Goal: Task Accomplishment & Management: Complete application form

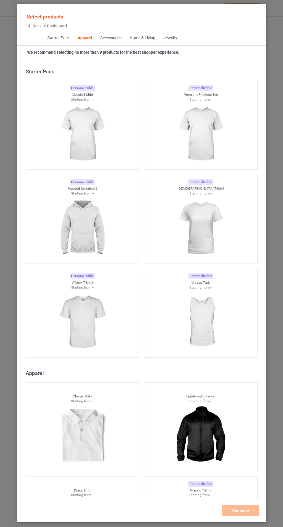
scroll to position [309, 0]
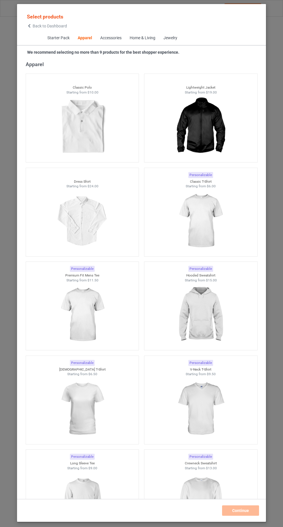
click at [194, 227] on img at bounding box center [201, 221] width 52 height 65
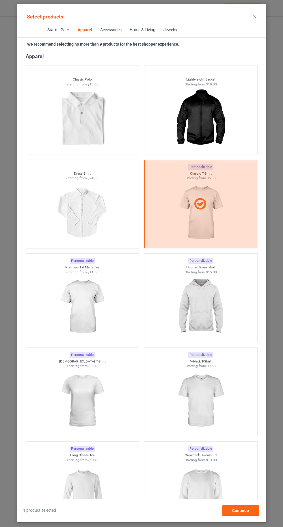
click at [206, 226] on div at bounding box center [200, 204] width 113 height 88
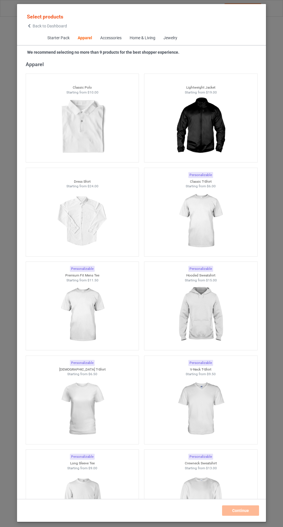
click at [101, 414] on img at bounding box center [82, 409] width 52 height 65
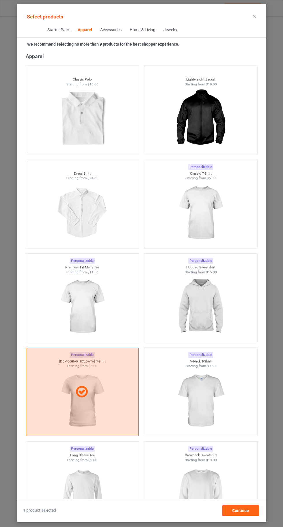
click at [101, 413] on div at bounding box center [82, 392] width 113 height 88
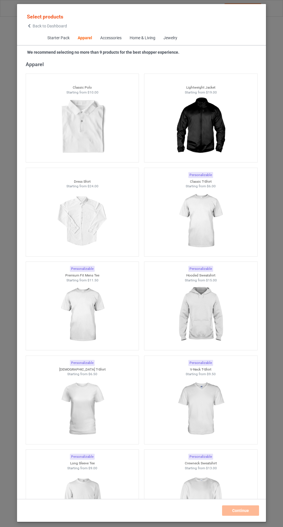
click at [92, 310] on img at bounding box center [82, 315] width 52 height 65
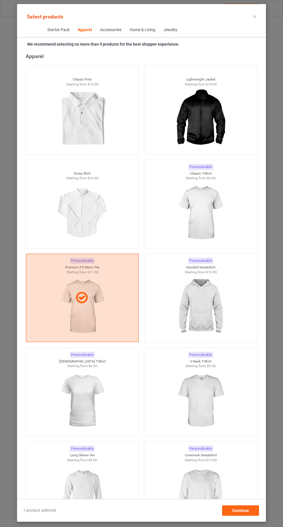
click at [208, 206] on img at bounding box center [201, 213] width 52 height 65
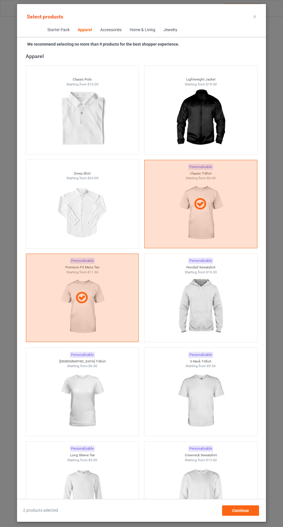
click at [210, 290] on img at bounding box center [201, 307] width 52 height 65
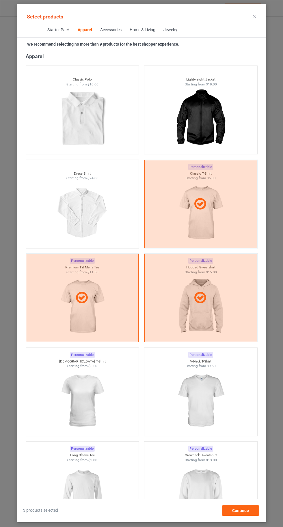
click at [215, 404] on img at bounding box center [201, 401] width 52 height 65
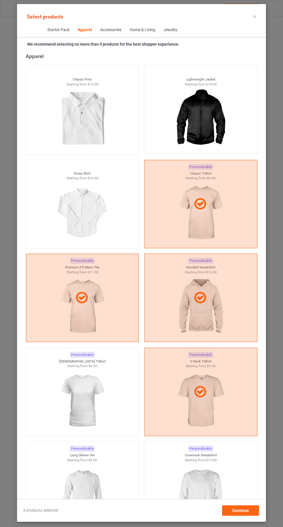
click at [82, 410] on img at bounding box center [82, 401] width 52 height 65
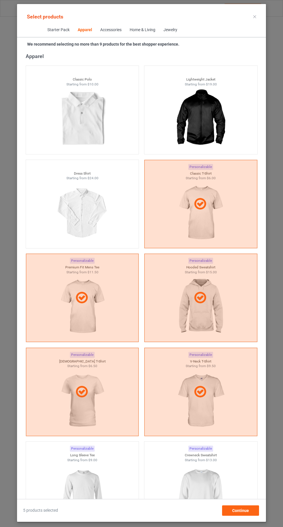
click at [85, 489] on img at bounding box center [82, 495] width 52 height 65
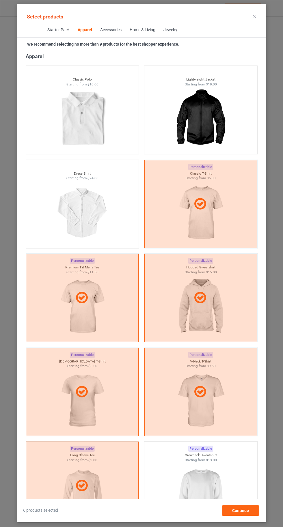
click at [188, 495] on img at bounding box center [201, 495] width 52 height 65
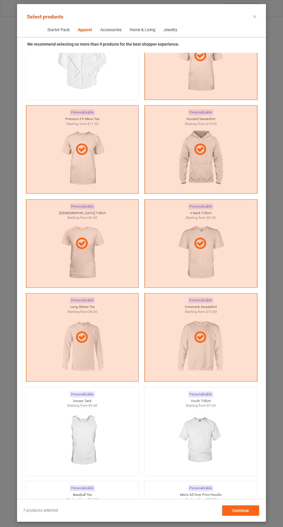
scroll to position [547, 0]
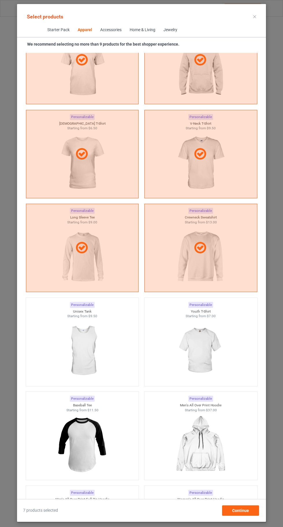
click at [187, 357] on img at bounding box center [201, 351] width 52 height 65
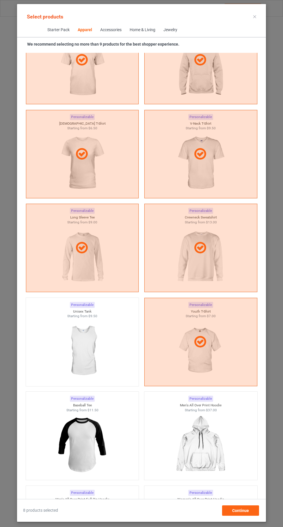
click at [105, 364] on img at bounding box center [82, 351] width 52 height 65
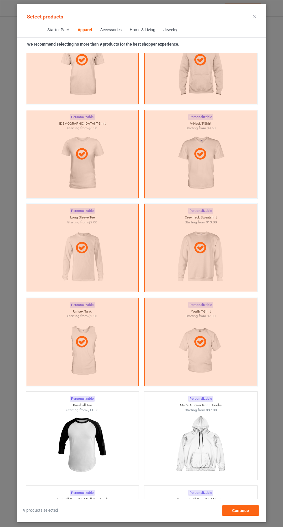
click at [255, 16] on icon at bounding box center [254, 16] width 3 height 3
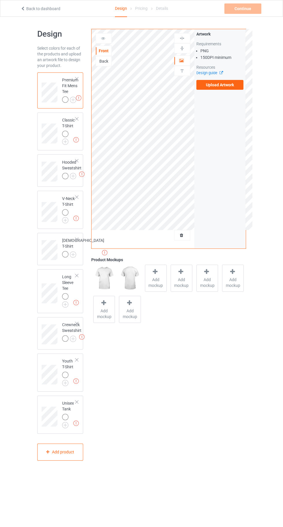
click at [0, 0] on img at bounding box center [0, 0] width 0 height 0
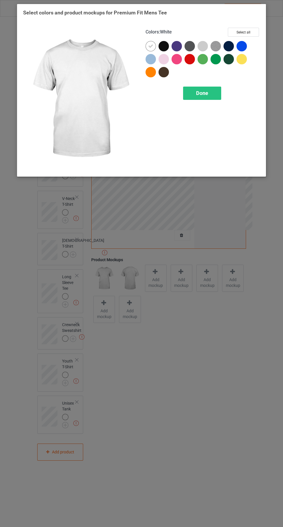
click at [177, 64] on div at bounding box center [178, 60] width 13 height 13
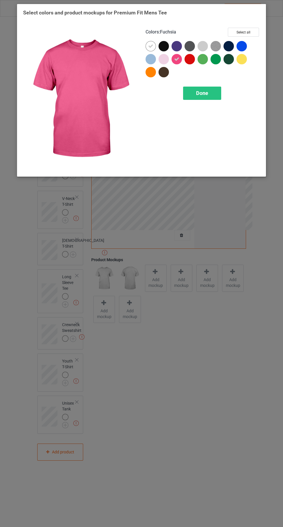
click at [163, 58] on div at bounding box center [164, 59] width 10 height 10
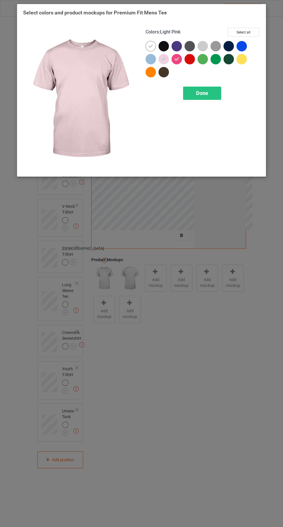
click at [191, 60] on div at bounding box center [190, 59] width 10 height 10
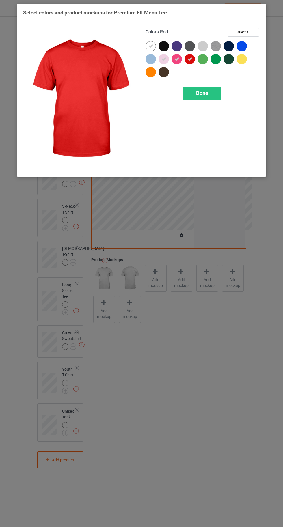
click at [176, 63] on div at bounding box center [177, 59] width 10 height 10
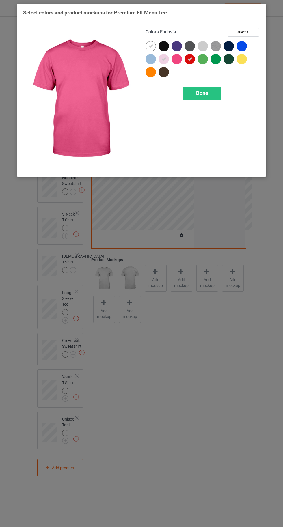
click at [164, 60] on icon at bounding box center [163, 59] width 5 height 5
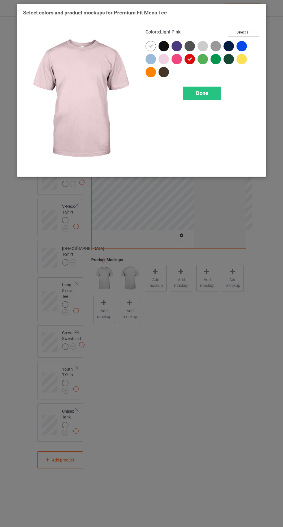
click at [150, 46] on icon at bounding box center [150, 46] width 5 height 5
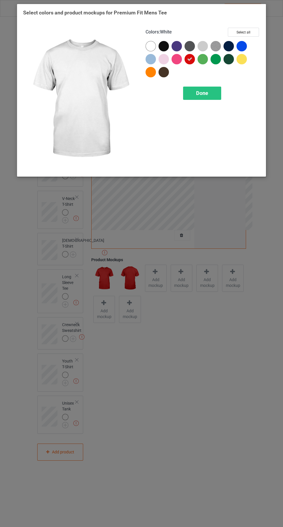
click at [248, 31] on button "Select all" at bounding box center [243, 32] width 31 height 9
click at [150, 46] on icon at bounding box center [150, 46] width 5 height 5
click at [210, 98] on div "Done" at bounding box center [202, 93] width 38 height 13
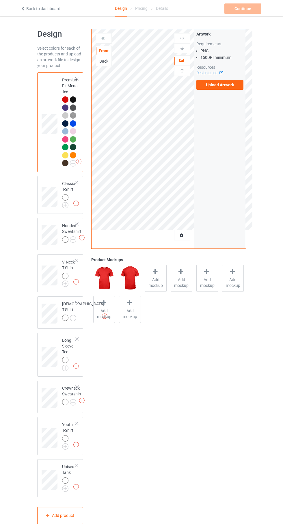
click at [0, 0] on img at bounding box center [0, 0] width 0 height 0
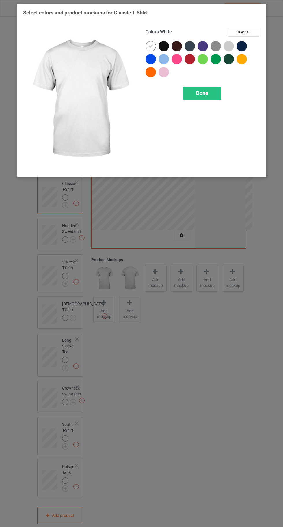
click at [188, 62] on div at bounding box center [190, 59] width 10 height 10
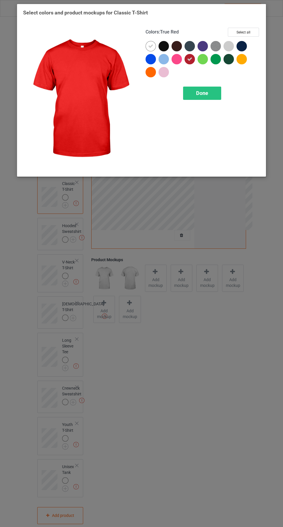
click at [176, 59] on div at bounding box center [177, 59] width 10 height 10
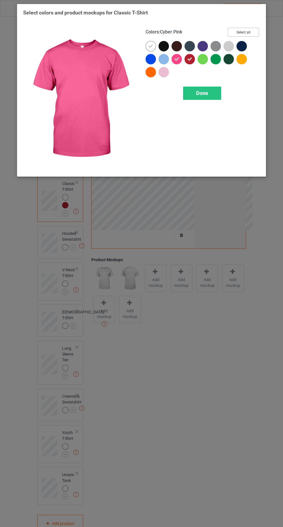
click at [246, 29] on button "Select all" at bounding box center [243, 32] width 31 height 9
click at [136, 43] on img at bounding box center [80, 99] width 114 height 143
click at [163, 46] on icon at bounding box center [163, 46] width 5 height 5
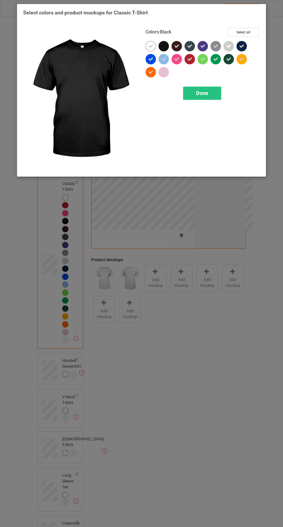
click at [150, 46] on icon at bounding box center [150, 46] width 5 height 5
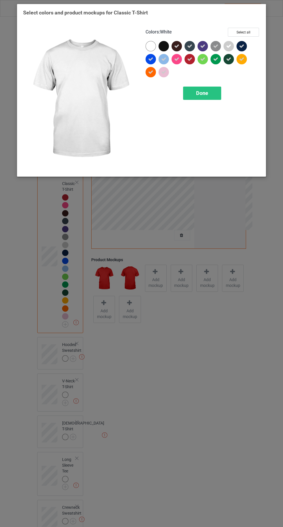
click at [162, 45] on div at bounding box center [164, 46] width 10 height 10
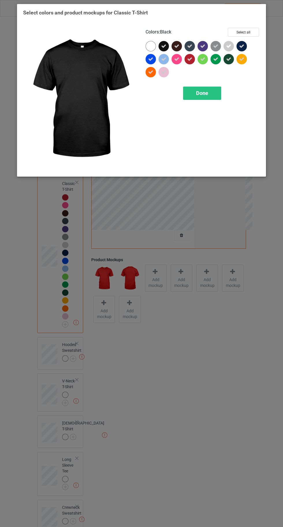
click at [202, 91] on span "Done" at bounding box center [202, 93] width 12 height 6
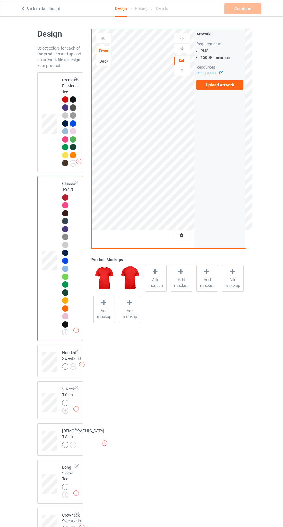
scroll to position [101, 0]
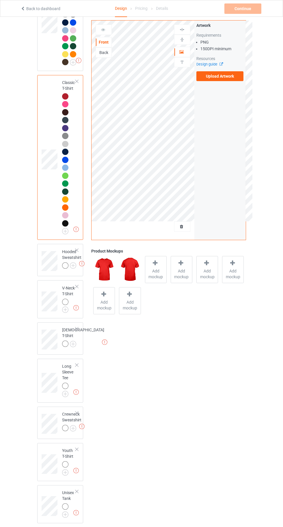
click at [0, 0] on img at bounding box center [0, 0] width 0 height 0
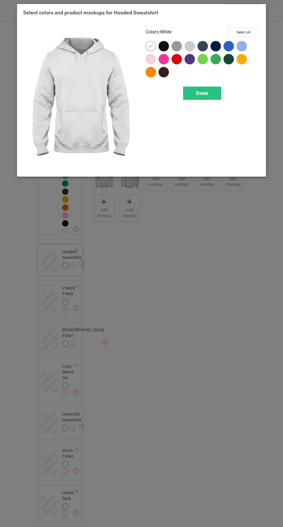
click at [178, 59] on div at bounding box center [177, 59] width 10 height 10
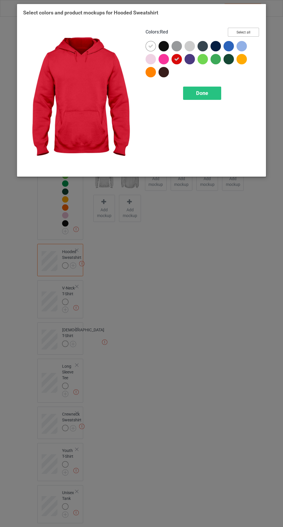
click at [247, 36] on button "Select all" at bounding box center [243, 32] width 31 height 9
click at [151, 44] on icon at bounding box center [150, 46] width 5 height 5
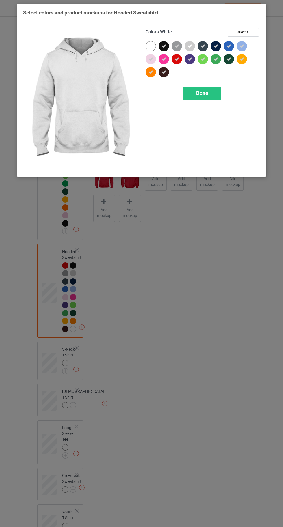
click at [204, 94] on span "Done" at bounding box center [202, 93] width 12 height 6
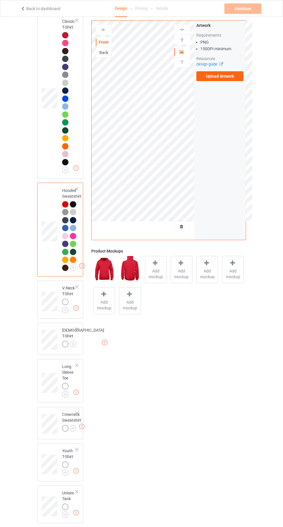
click at [0, 0] on img at bounding box center [0, 0] width 0 height 0
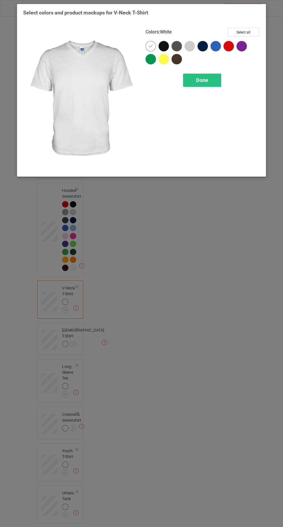
click at [222, 47] on div at bounding box center [216, 47] width 13 height 13
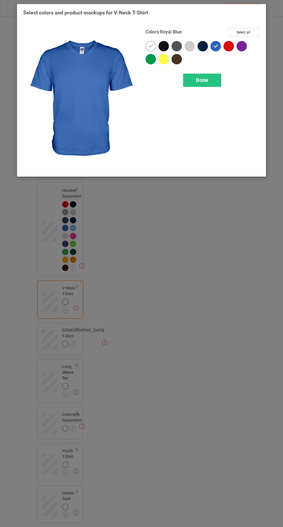
click at [215, 46] on icon at bounding box center [215, 46] width 5 height 5
click at [225, 46] on div at bounding box center [228, 46] width 10 height 10
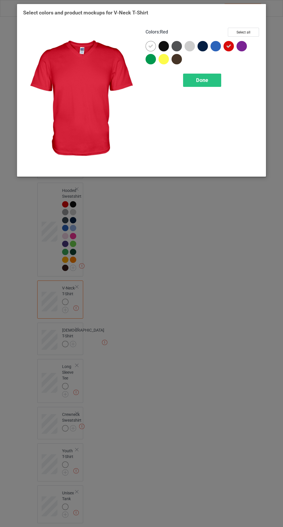
click at [243, 32] on button "Select all" at bounding box center [243, 32] width 31 height 9
click at [150, 46] on icon at bounding box center [150, 46] width 5 height 5
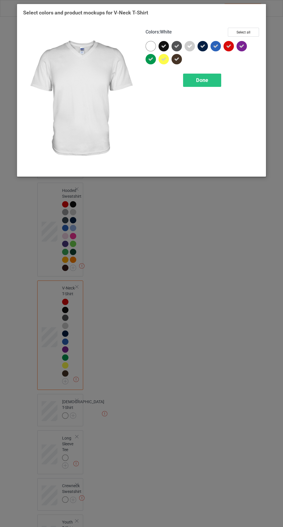
click at [203, 80] on span "Done" at bounding box center [202, 80] width 12 height 6
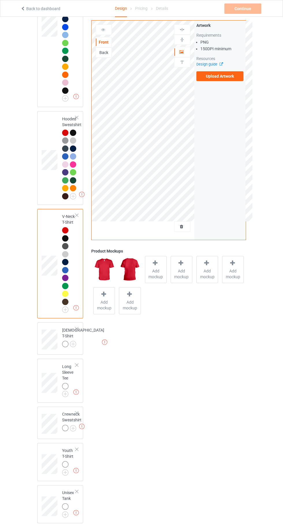
click at [0, 0] on img at bounding box center [0, 0] width 0 height 0
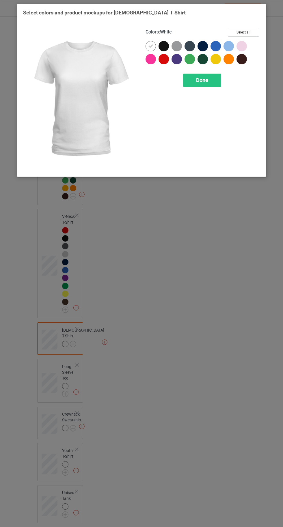
click at [162, 57] on div at bounding box center [164, 59] width 10 height 10
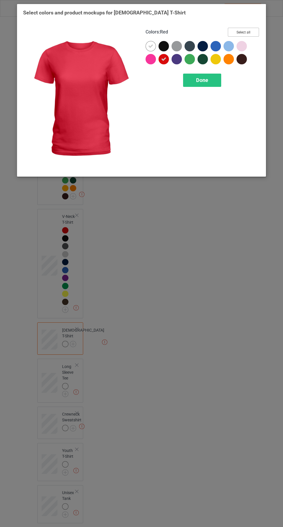
click at [246, 29] on button "Select all" at bounding box center [243, 32] width 31 height 9
click at [150, 44] on icon at bounding box center [150, 46] width 5 height 5
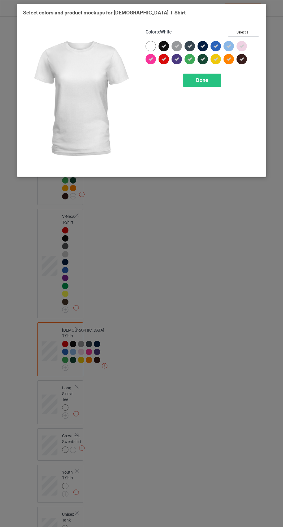
click at [196, 75] on div "Done" at bounding box center [202, 80] width 38 height 13
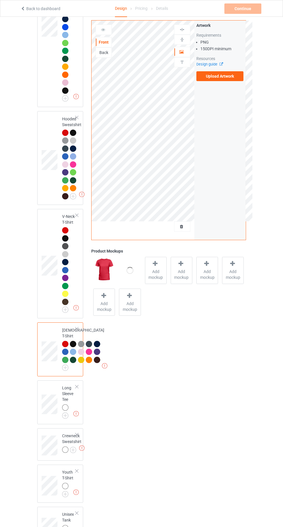
scroll to position [345, 0]
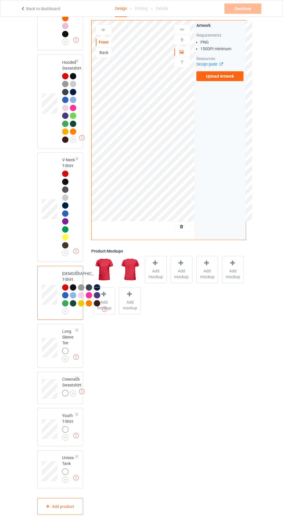
click at [0, 0] on img at bounding box center [0, 0] width 0 height 0
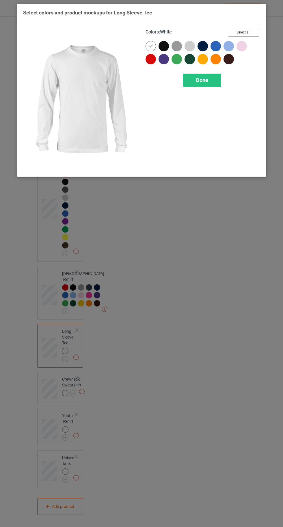
click at [248, 30] on button "Select all" at bounding box center [243, 32] width 31 height 9
click at [243, 32] on button "Reset to Default" at bounding box center [238, 32] width 42 height 9
click at [146, 61] on div at bounding box center [152, 60] width 13 height 13
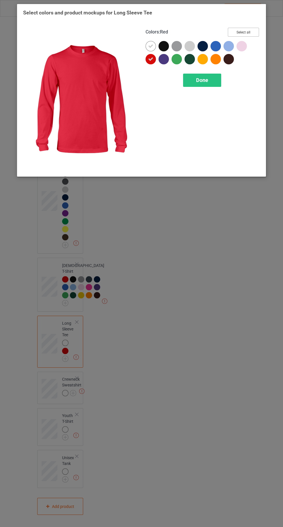
click at [239, 33] on button "Select all" at bounding box center [243, 32] width 31 height 9
click at [147, 47] on div at bounding box center [151, 46] width 10 height 10
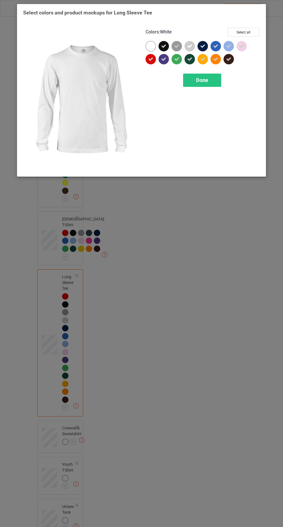
click at [193, 83] on div "Done" at bounding box center [202, 80] width 38 height 13
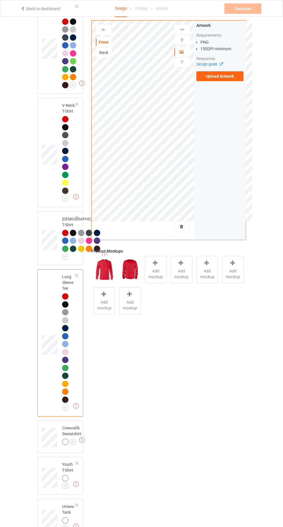
scroll to position [448, 0]
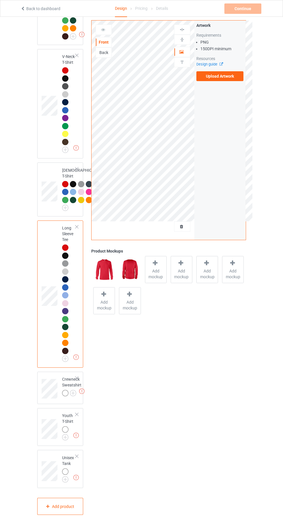
click at [0, 0] on img at bounding box center [0, 0] width 0 height 0
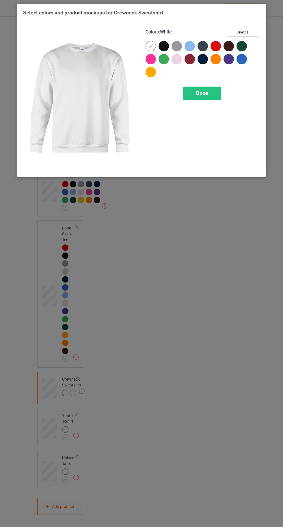
click at [219, 47] on div at bounding box center [215, 46] width 10 height 10
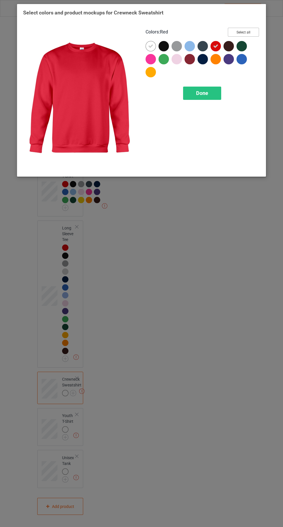
click at [244, 30] on button "Select all" at bounding box center [243, 32] width 31 height 9
click at [150, 46] on icon at bounding box center [150, 46] width 5 height 5
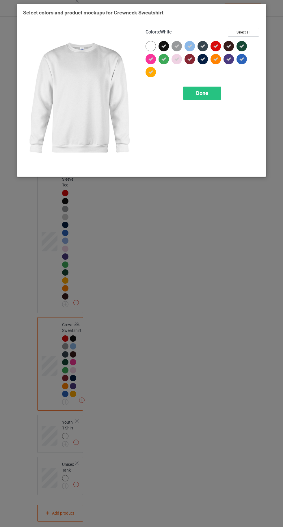
click at [198, 96] on span "Done" at bounding box center [202, 93] width 12 height 6
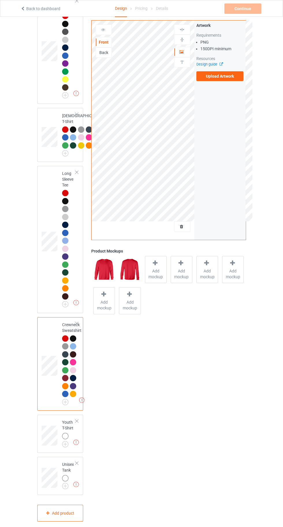
scroll to position [510, 0]
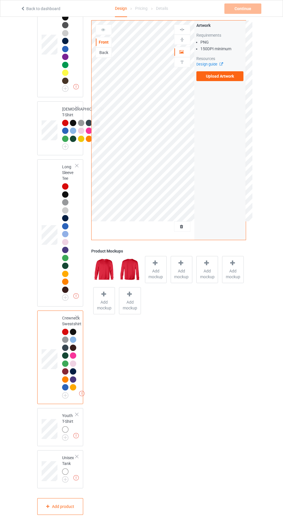
click at [0, 0] on img at bounding box center [0, 0] width 0 height 0
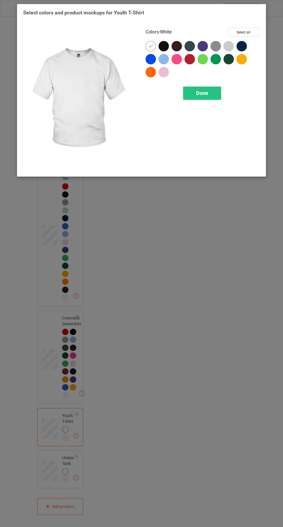
click at [187, 56] on div at bounding box center [190, 59] width 10 height 10
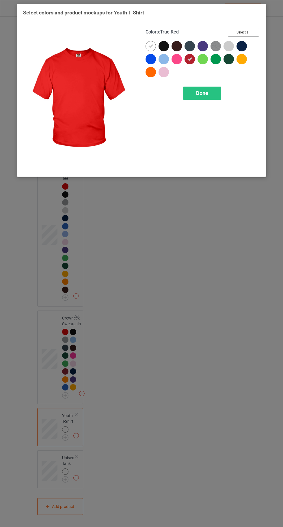
click at [246, 32] on button "Select all" at bounding box center [243, 32] width 31 height 9
click at [150, 45] on icon at bounding box center [150, 46] width 5 height 5
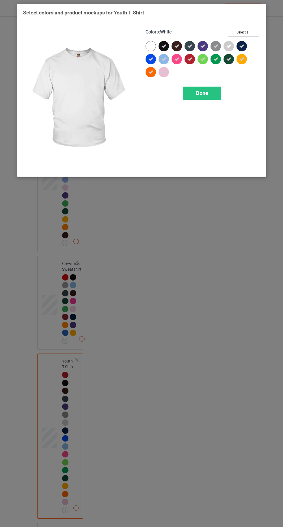
click at [198, 91] on span "Done" at bounding box center [202, 93] width 12 height 6
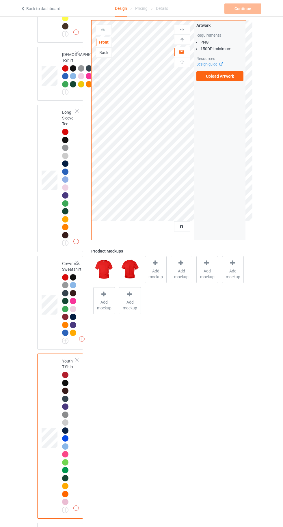
scroll to position [637, 0]
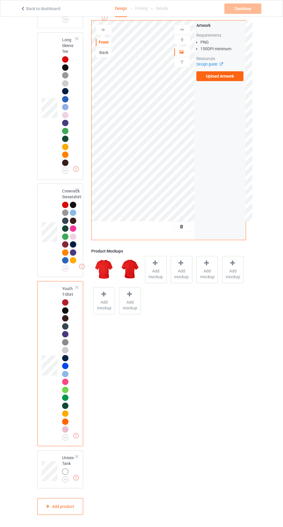
click at [0, 0] on img at bounding box center [0, 0] width 0 height 0
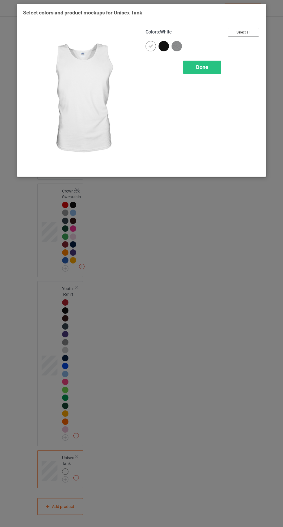
click at [253, 33] on button "Select all" at bounding box center [243, 32] width 31 height 9
click at [149, 47] on icon at bounding box center [150, 46] width 5 height 5
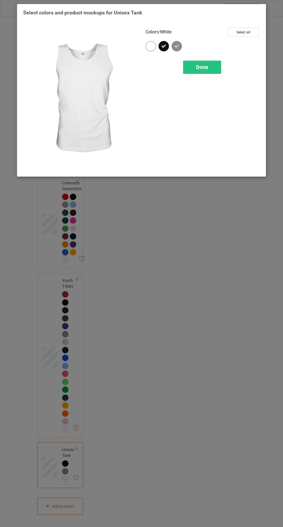
click at [207, 72] on div "Done" at bounding box center [202, 67] width 38 height 13
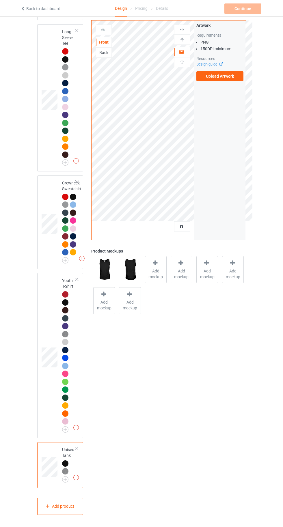
click at [221, 77] on label "Upload Artwork" at bounding box center [219, 76] width 47 height 10
click at [0, 0] on input "Upload Artwork" at bounding box center [0, 0] width 0 height 0
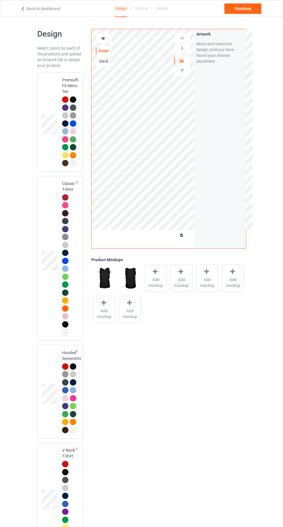
click at [64, 88] on div "Premium Fit Mens Tee" at bounding box center [70, 121] width 16 height 89
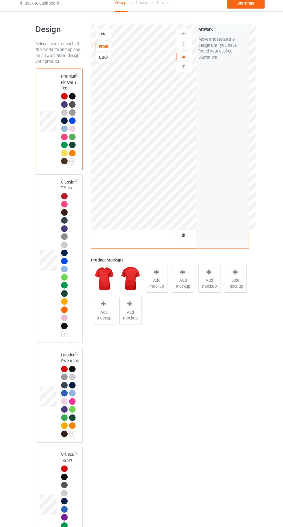
click at [187, 235] on div at bounding box center [182, 235] width 16 height 6
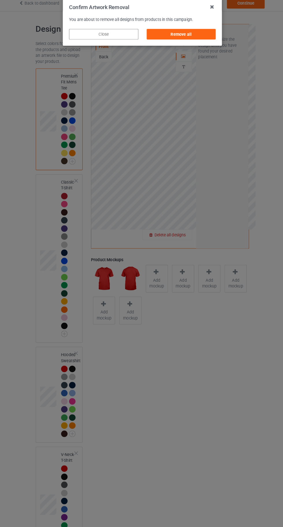
click at [186, 37] on div "Remove all" at bounding box center [180, 39] width 68 height 10
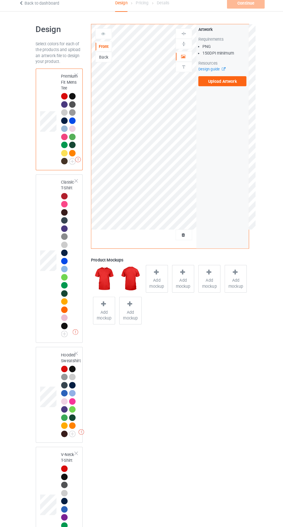
click at [218, 85] on label "Upload Artwork" at bounding box center [219, 85] width 47 height 10
click at [0, 0] on input "Upload Artwork" at bounding box center [0, 0] width 0 height 0
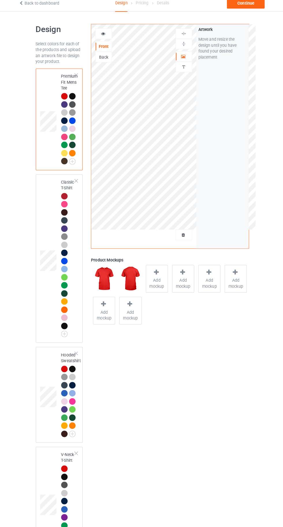
click at [183, 72] on img at bounding box center [181, 70] width 5 height 5
click at [175, 60] on div at bounding box center [182, 61] width 16 height 6
click at [178, 51] on div at bounding box center [182, 48] width 16 height 5
click at [181, 72] on img at bounding box center [181, 70] width 5 height 5
click at [176, 56] on div "Artwork" at bounding box center [182, 60] width 16 height 10
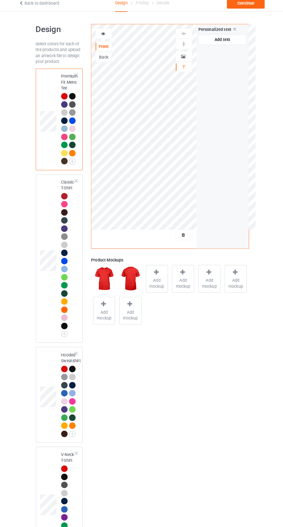
click at [178, 38] on div at bounding box center [182, 38] width 16 height 5
click at [182, 60] on icon at bounding box center [181, 60] width 5 height 4
click at [182, 48] on img at bounding box center [181, 48] width 5 height 5
click at [178, 37] on div at bounding box center [182, 38] width 16 height 5
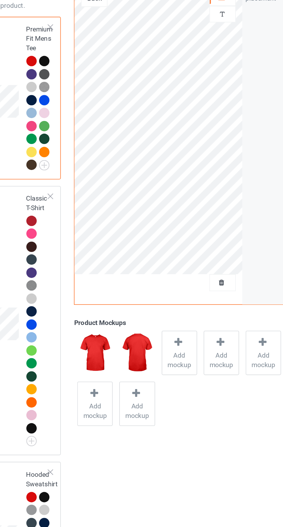
click at [187, 236] on div at bounding box center [182, 235] width 16 height 6
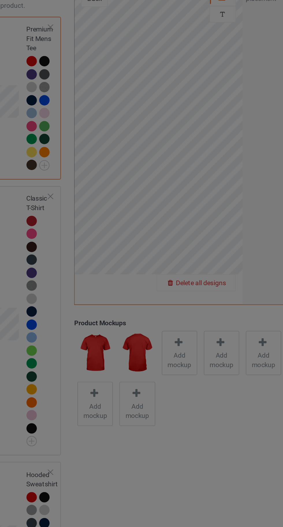
click at [172, 239] on div "Confirm Artwork Removal You are about to remove all designs from products in th…" at bounding box center [141, 263] width 283 height 527
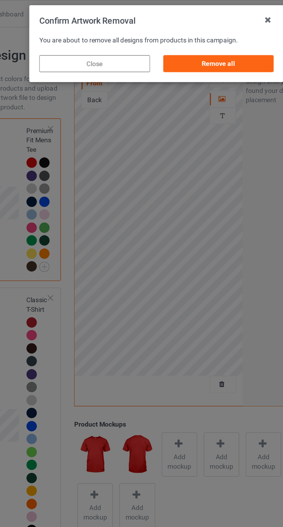
click at [174, 36] on div "Remove all" at bounding box center [180, 39] width 68 height 10
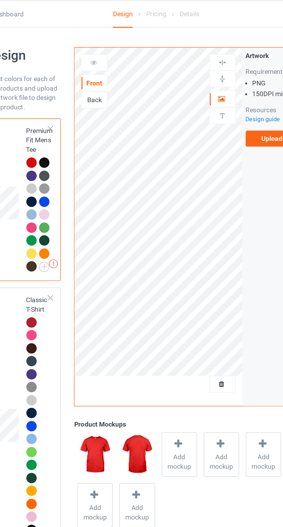
click at [207, 85] on label "Upload Artwork" at bounding box center [219, 85] width 47 height 10
click at [0, 0] on input "Upload Artwork" at bounding box center [0, 0] width 0 height 0
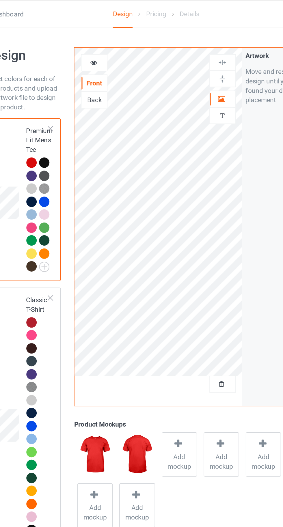
click at [186, 49] on div at bounding box center [182, 48] width 16 height 5
click at [181, 40] on img at bounding box center [181, 38] width 5 height 5
click at [184, 38] on img at bounding box center [181, 38] width 5 height 5
click at [183, 73] on div "Personalized text" at bounding box center [182, 71] width 16 height 10
click at [182, 58] on icon at bounding box center [181, 60] width 5 height 4
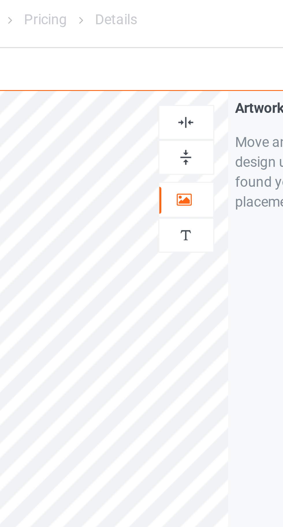
click at [185, 40] on img at bounding box center [181, 38] width 5 height 5
click at [184, 39] on img at bounding box center [181, 38] width 5 height 5
click at [178, 61] on div at bounding box center [182, 61] width 16 height 6
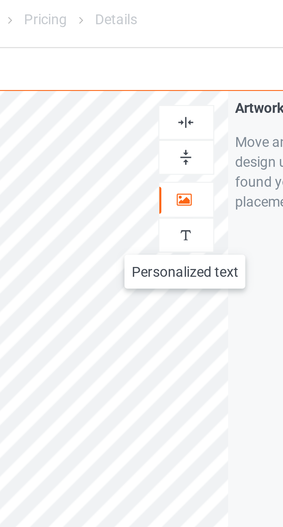
click at [182, 71] on img at bounding box center [181, 70] width 5 height 5
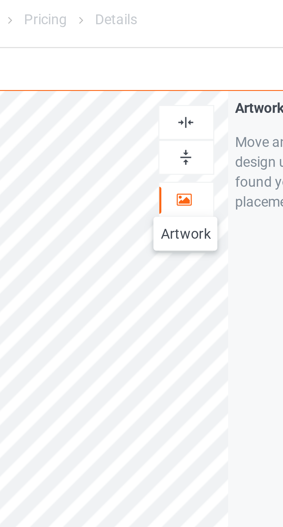
click at [181, 60] on icon at bounding box center [181, 60] width 5 height 4
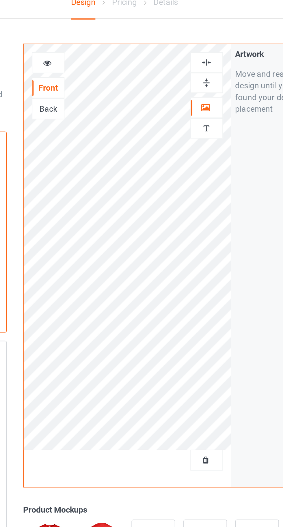
click at [181, 49] on img at bounding box center [181, 48] width 5 height 5
click at [178, 72] on div at bounding box center [182, 70] width 16 height 5
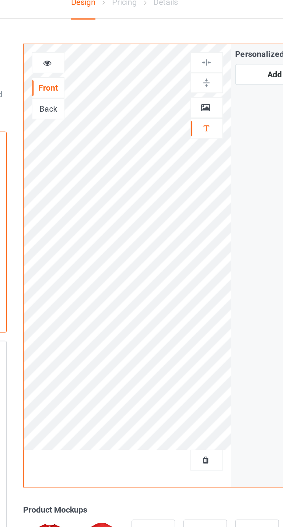
click at [180, 60] on icon at bounding box center [181, 60] width 5 height 4
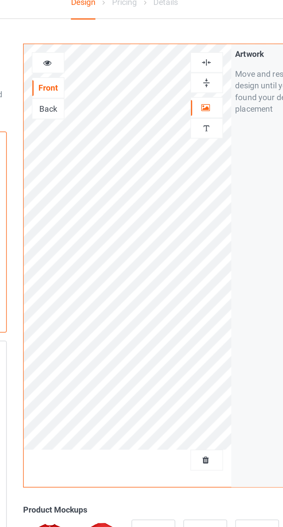
click at [178, 50] on div at bounding box center [182, 48] width 16 height 5
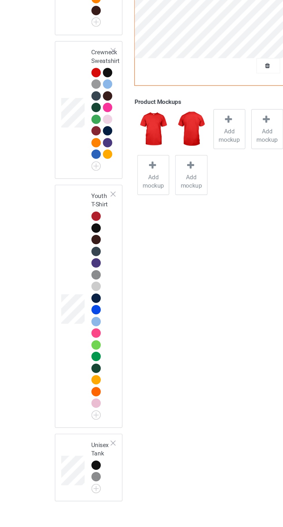
scroll to position [558, 0]
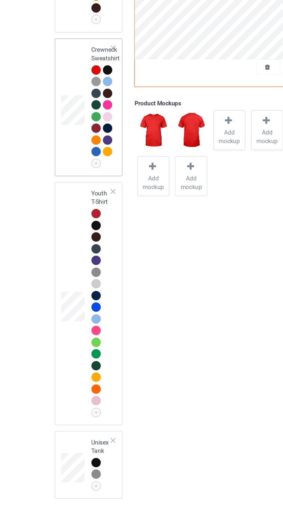
click at [63, 232] on div at bounding box center [65, 229] width 6 height 6
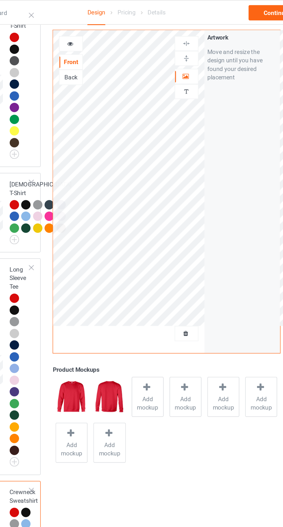
scroll to position [436, 0]
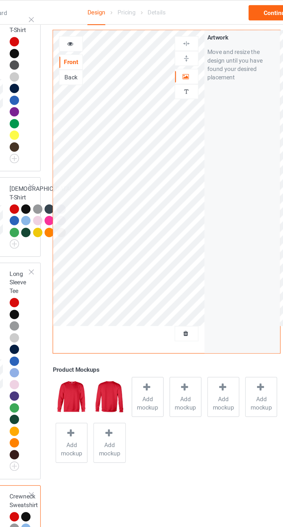
click at [182, 43] on div at bounding box center [182, 40] width 16 height 10
click at [180, 31] on img at bounding box center [181, 29] width 5 height 5
click at [180, 66] on div "Personalized text" at bounding box center [182, 62] width 16 height 10
click at [176, 53] on div at bounding box center [182, 52] width 16 height 6
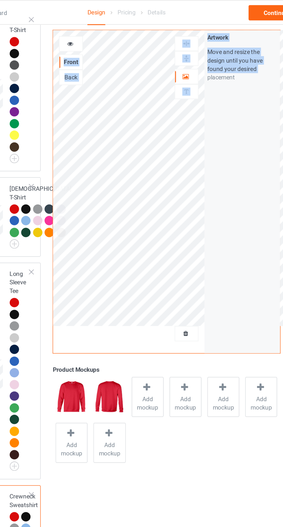
click at [194, 92] on div "Front Back Artwork Personalized text Artwork Move and resize the design until y…" at bounding box center [168, 130] width 154 height 220
click at [230, 156] on div "Artwork Move and resize the design until you have found your desired placement" at bounding box center [219, 130] width 51 height 219
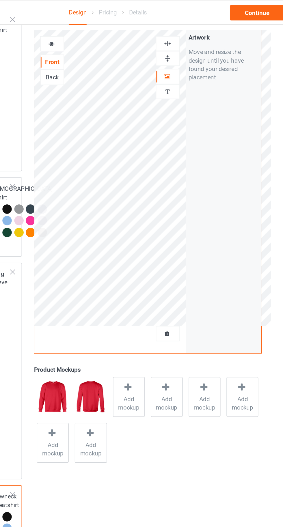
click at [185, 62] on img at bounding box center [181, 61] width 5 height 5
click at [221, 36] on div "Add text" at bounding box center [219, 35] width 47 height 10
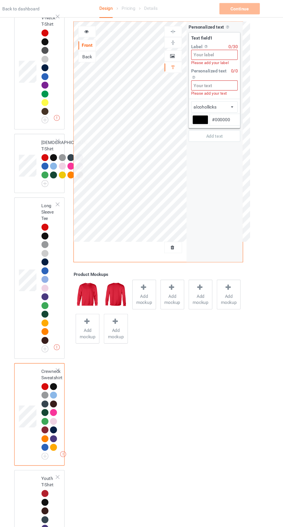
scroll to position [433, 0]
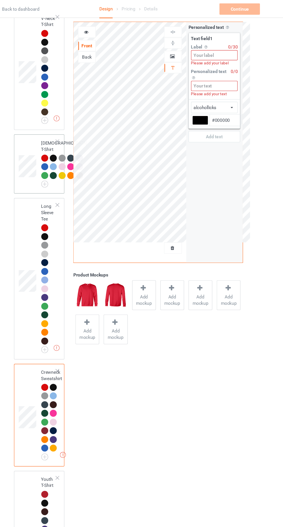
click at [81, 141] on div "Invalid text(s) on front side [DEMOGRAPHIC_DATA] T-Shirt" at bounding box center [60, 150] width 46 height 54
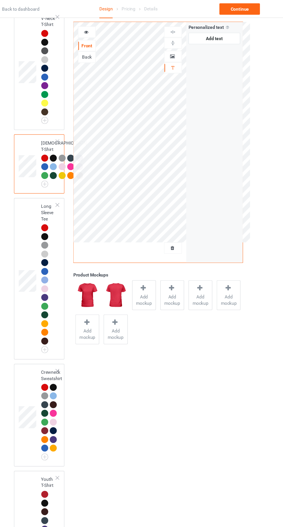
click at [105, 41] on div "Front" at bounding box center [104, 42] width 16 height 6
click at [106, 32] on div at bounding box center [104, 30] width 16 height 6
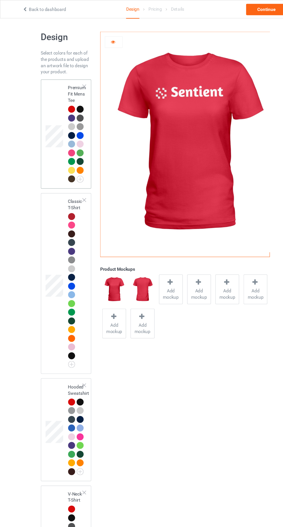
click at [69, 89] on div "Premium Fit Mens Tee" at bounding box center [70, 121] width 16 height 89
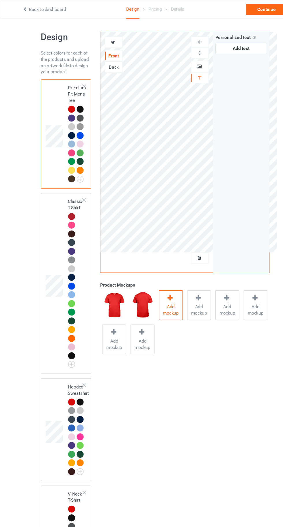
click at [155, 281] on span "Add mockup" at bounding box center [155, 283] width 21 height 12
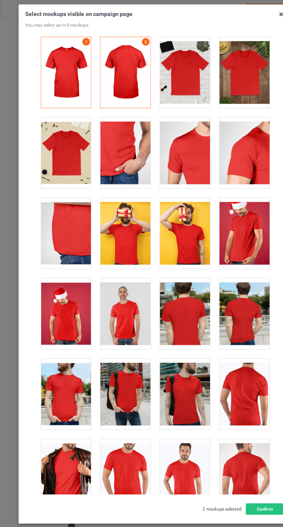
click at [174, 74] on div at bounding box center [169, 66] width 46 height 65
click at [53, 144] on div at bounding box center [60, 139] width 46 height 65
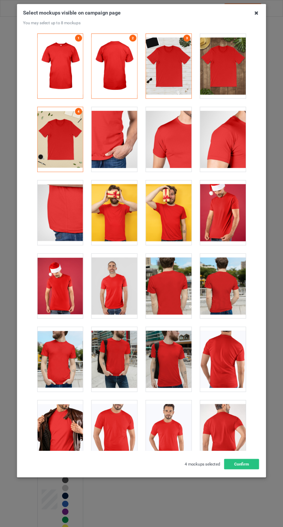
click at [255, 15] on icon at bounding box center [256, 12] width 9 height 9
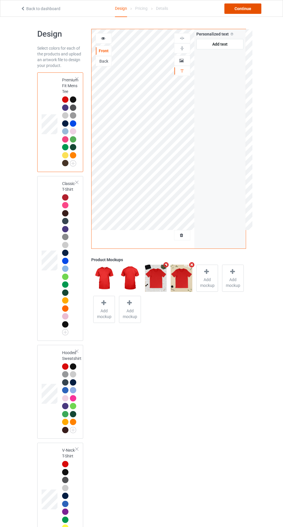
click at [244, 6] on div "Continue" at bounding box center [242, 8] width 37 height 10
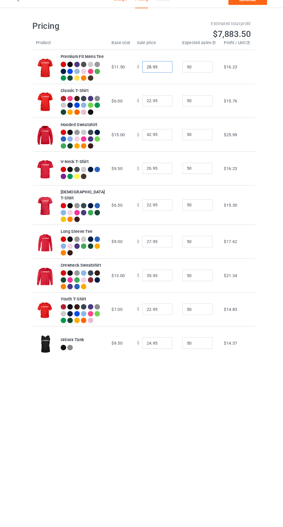
click at [142, 79] on input "28.95" at bounding box center [156, 73] width 29 height 11
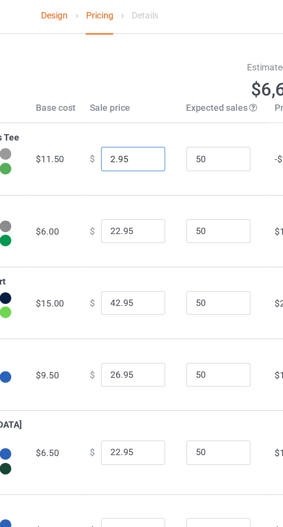
type input "20.95"
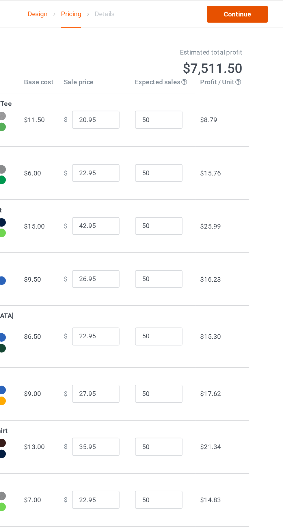
click at [243, 6] on link "Continue" at bounding box center [242, 8] width 37 height 10
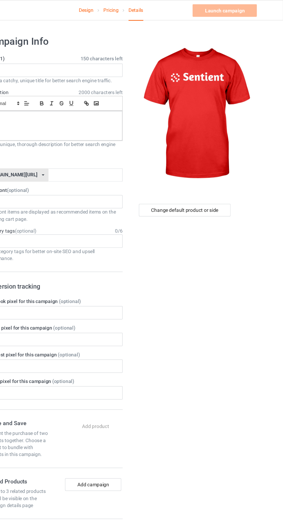
click at [105, 49] on label "Title (h1) 150 characters left" at bounding box center [94, 48] width 114 height 6
click at [78, 58] on input "text" at bounding box center [94, 57] width 114 height 11
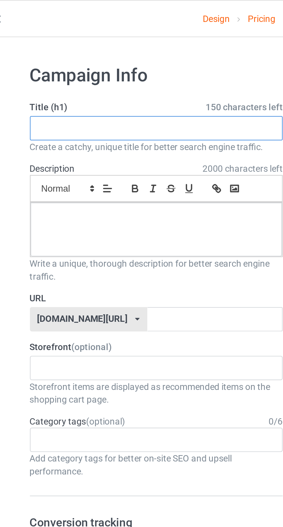
paste input "Sentient"
type input "Sentient"
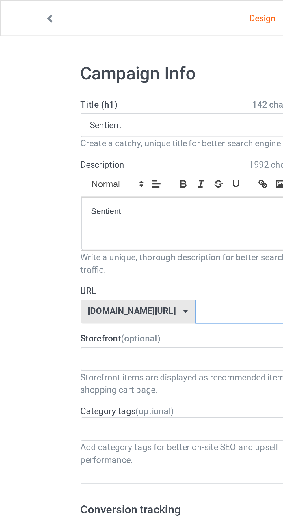
click at [107, 144] on input "text" at bounding box center [120, 143] width 61 height 11
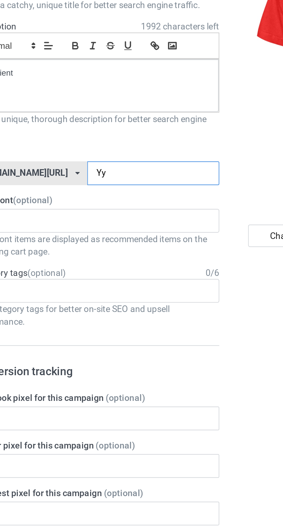
type input "Yyg"
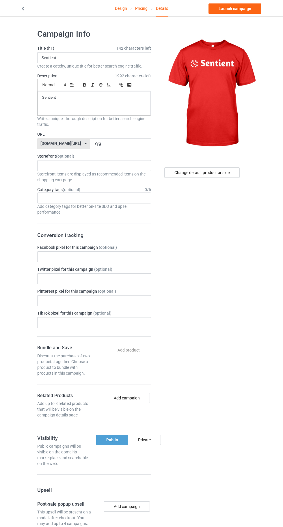
click at [123, 6] on link "Design" at bounding box center [121, 8] width 12 height 16
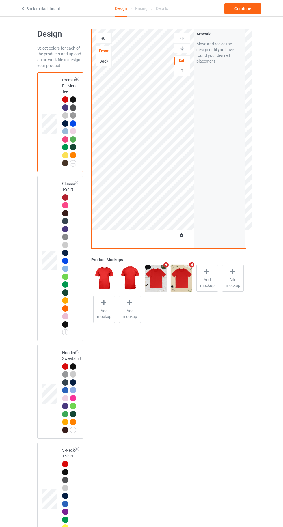
click at [149, 8] on div "Design Pricing Details" at bounding box center [141, 8] width 53 height 17
click at [239, 7] on div "Continue" at bounding box center [242, 8] width 37 height 10
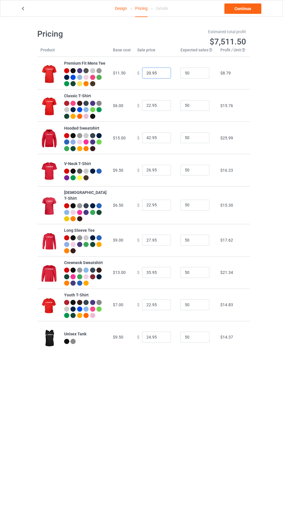
click at [142, 79] on input "20.95" at bounding box center [156, 73] width 29 height 11
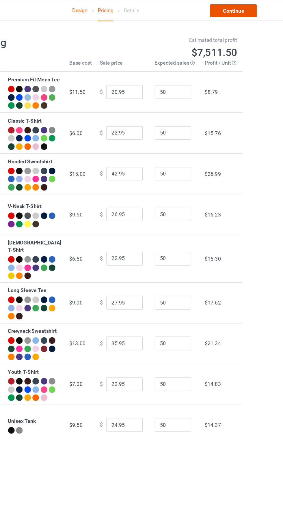
click at [236, 8] on link "Continue" at bounding box center [242, 8] width 37 height 10
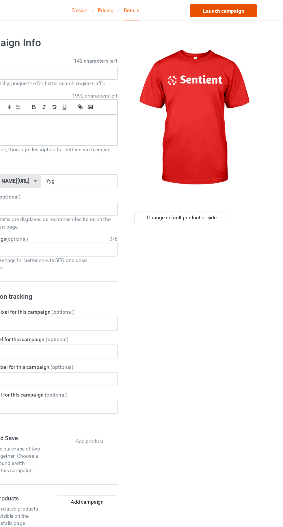
click at [231, 7] on link "Launch campaign" at bounding box center [234, 8] width 53 height 10
